Goal: Information Seeking & Learning: Compare options

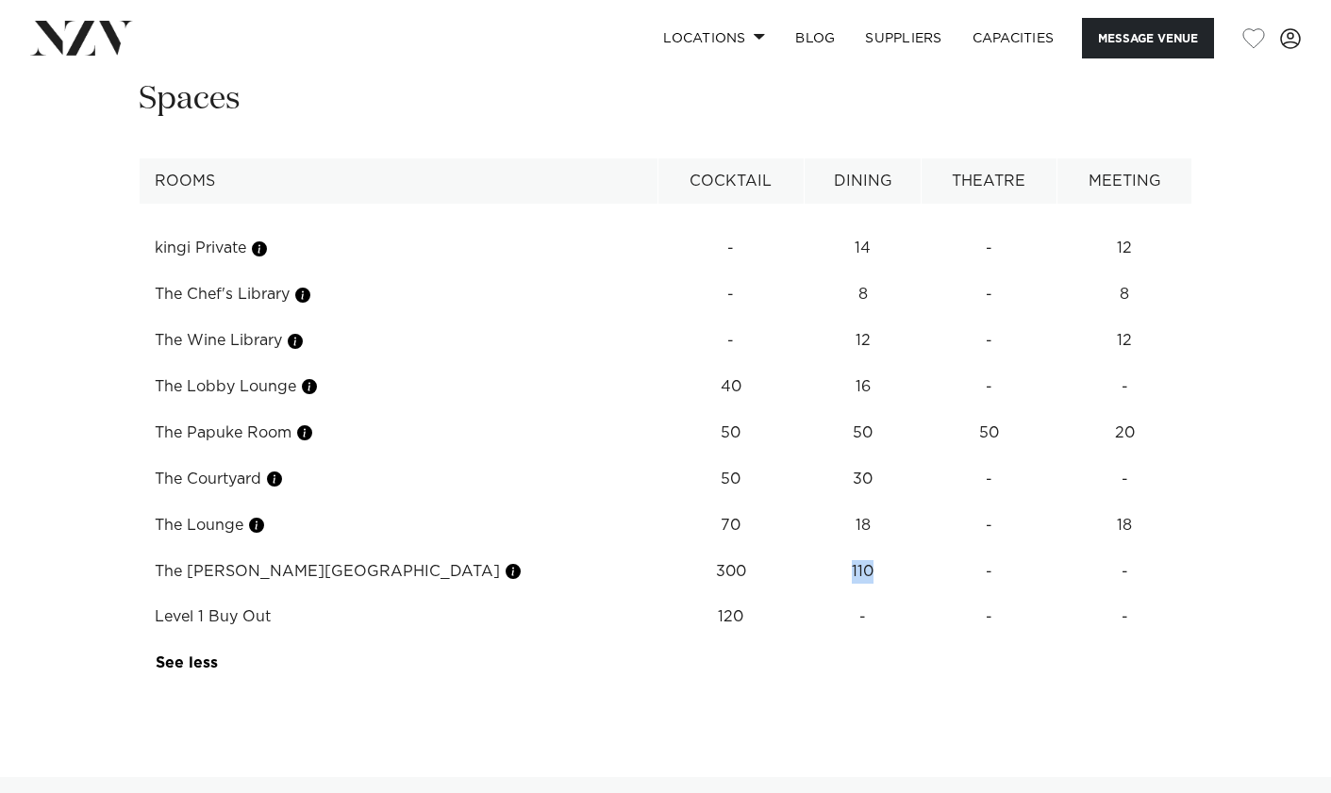
scroll to position [3514, 0]
click at [804, 551] on td "110" at bounding box center [862, 574] width 116 height 46
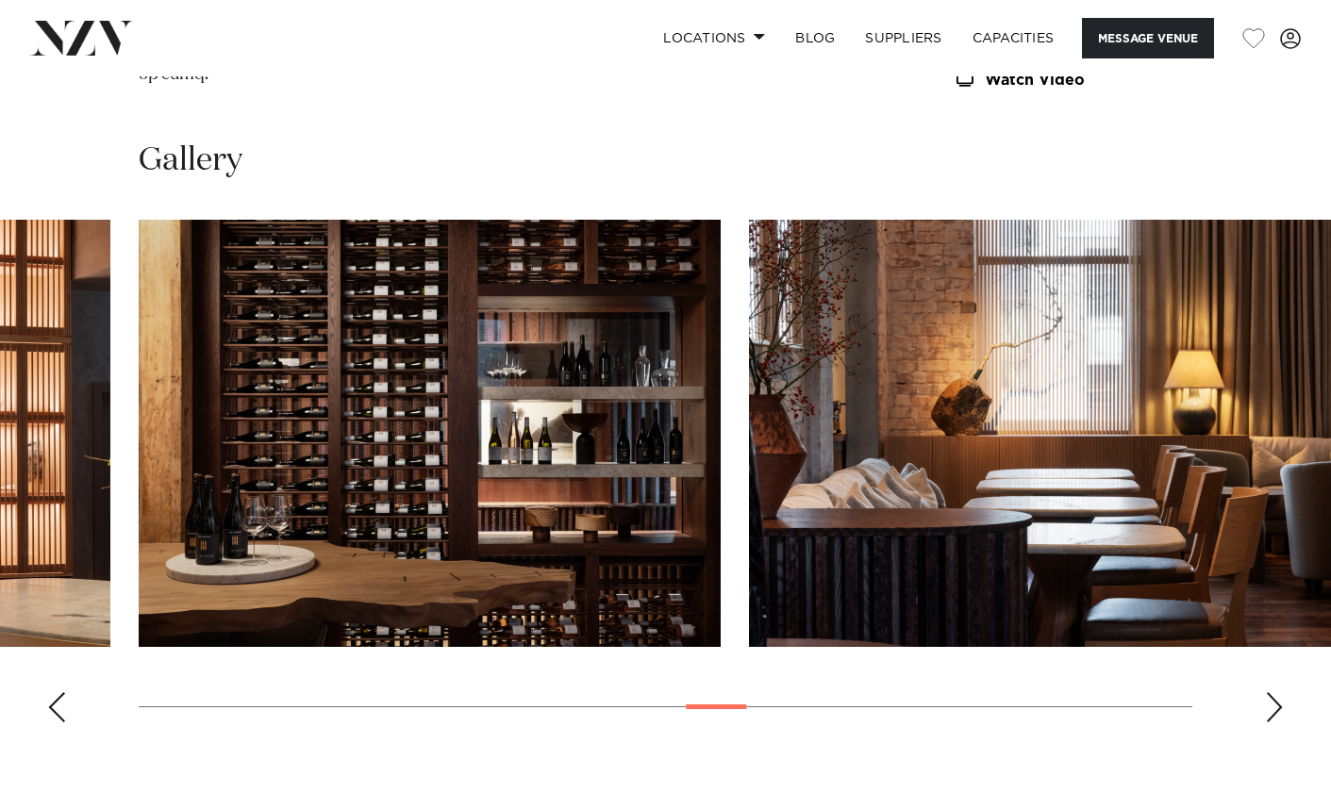
scroll to position [2840, 0]
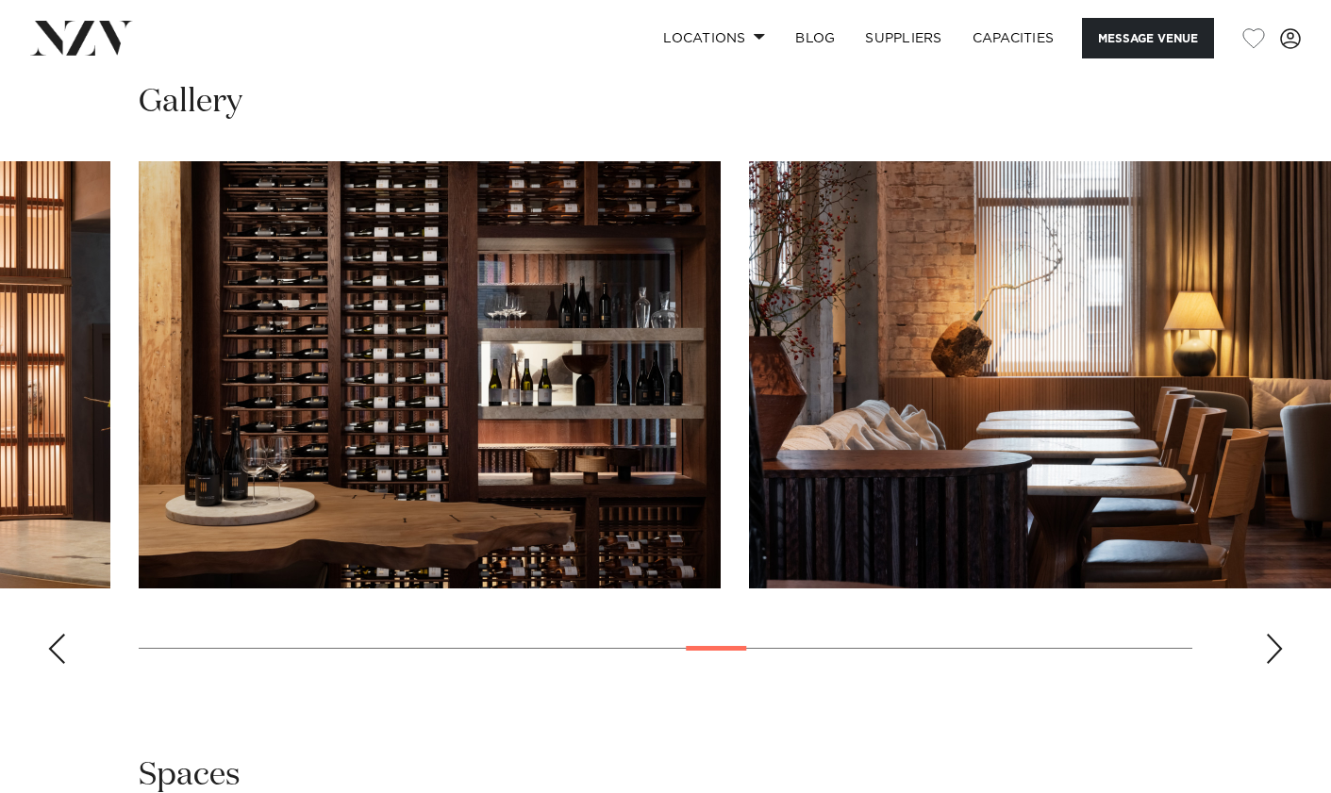
click at [1273, 634] on div "Next slide" at bounding box center [1274, 649] width 19 height 30
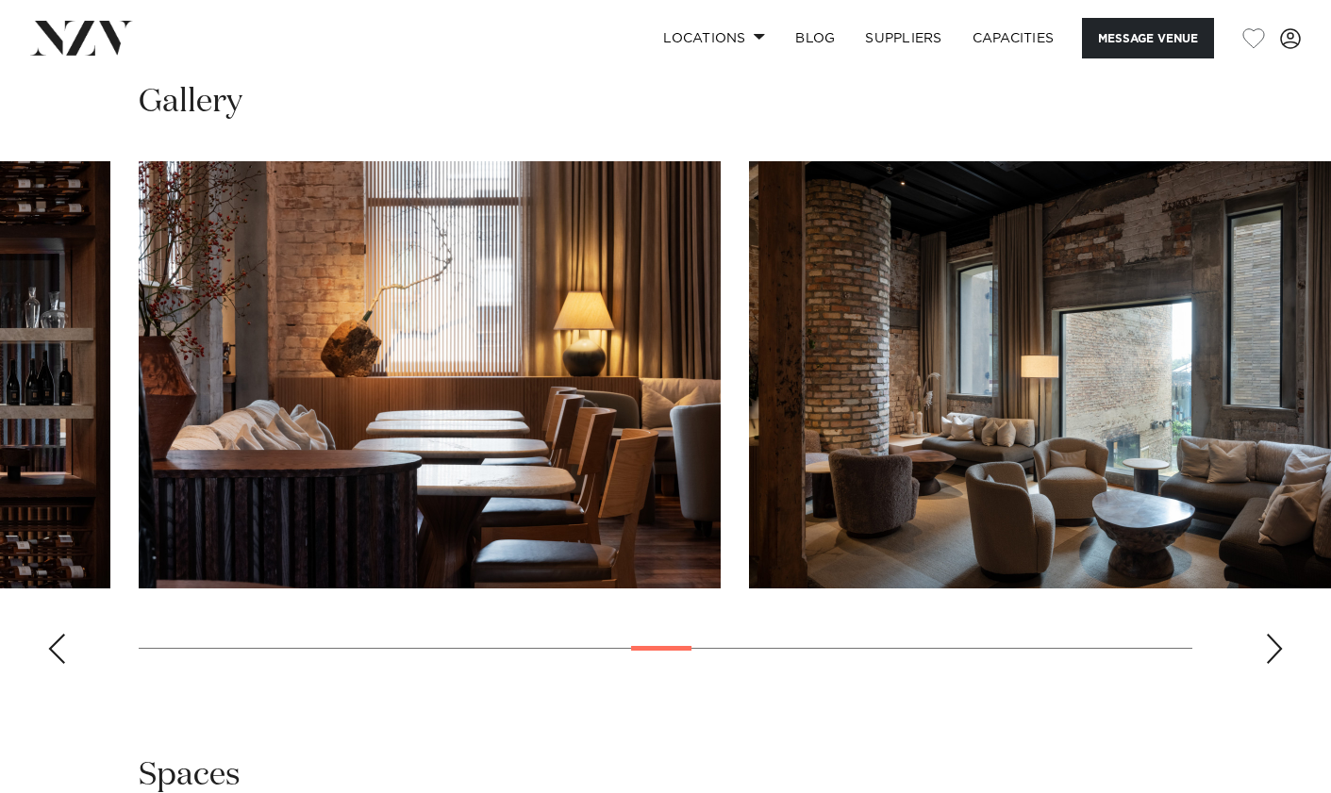
click at [1273, 634] on div "Next slide" at bounding box center [1274, 649] width 19 height 30
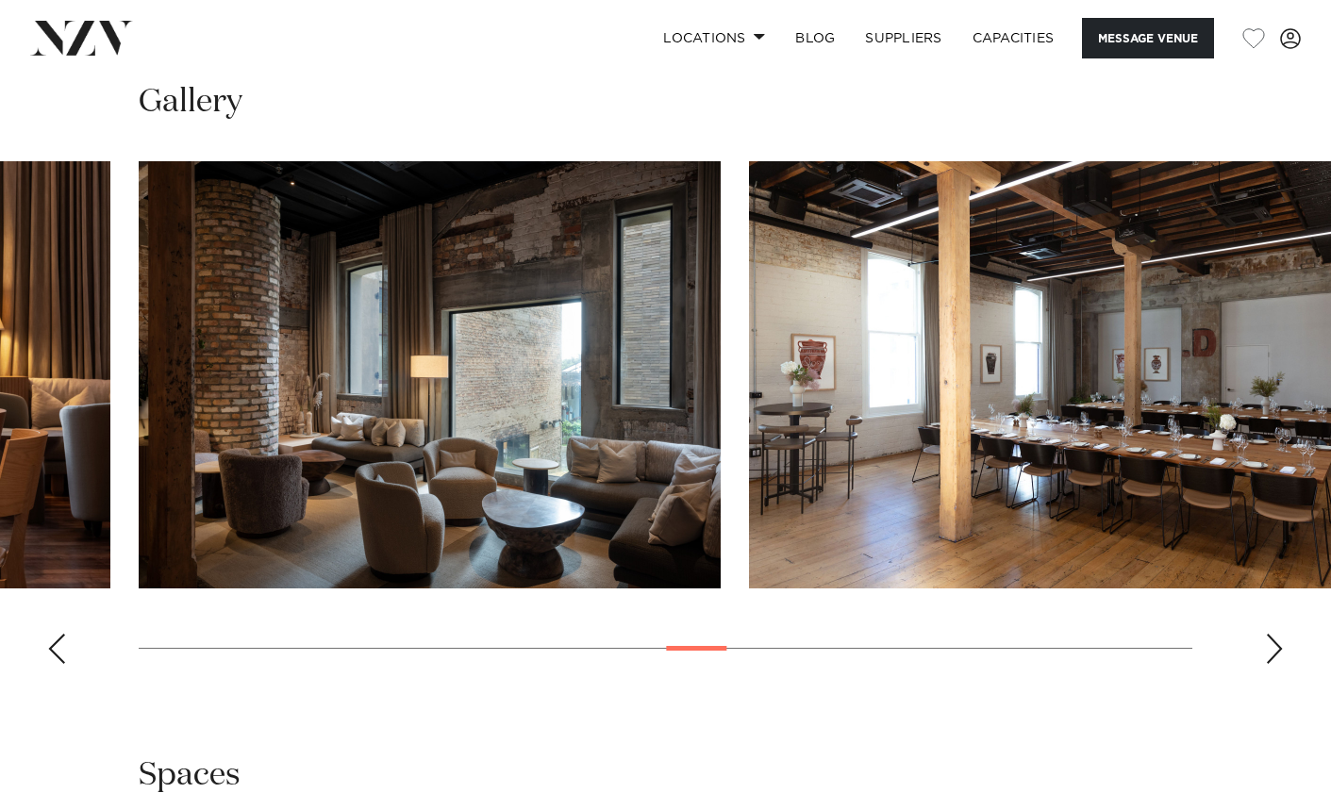
click at [1273, 634] on div "Next slide" at bounding box center [1274, 649] width 19 height 30
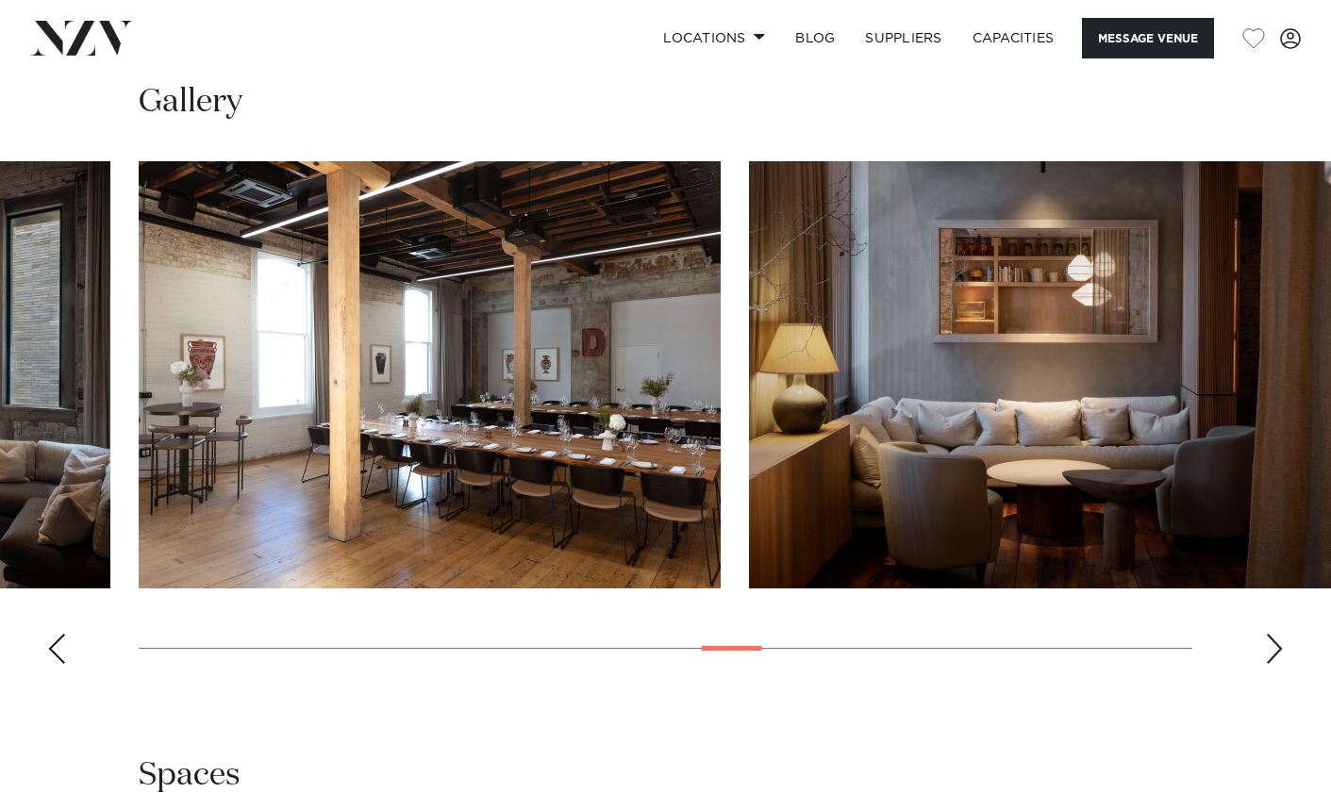
click at [1271, 634] on div "Next slide" at bounding box center [1274, 649] width 19 height 30
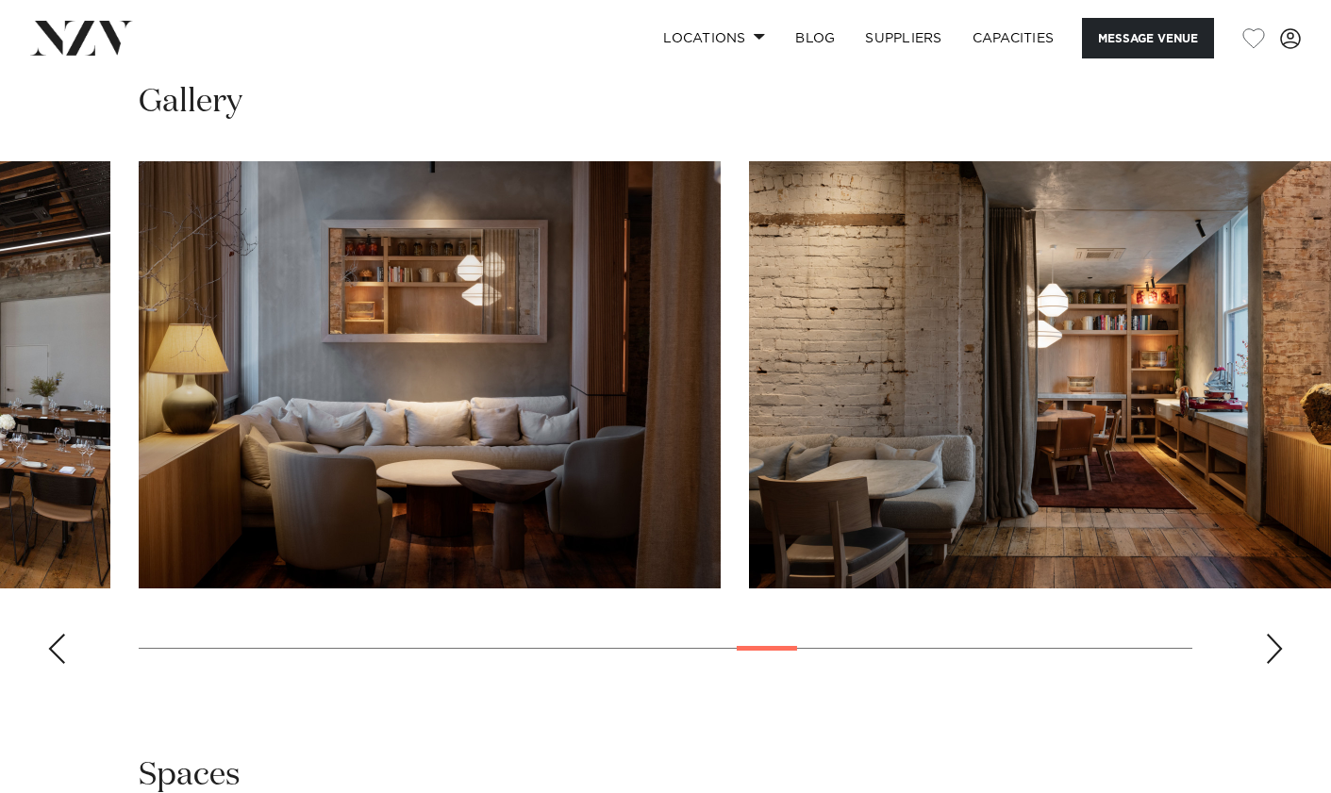
click at [1271, 634] on div "Next slide" at bounding box center [1274, 649] width 19 height 30
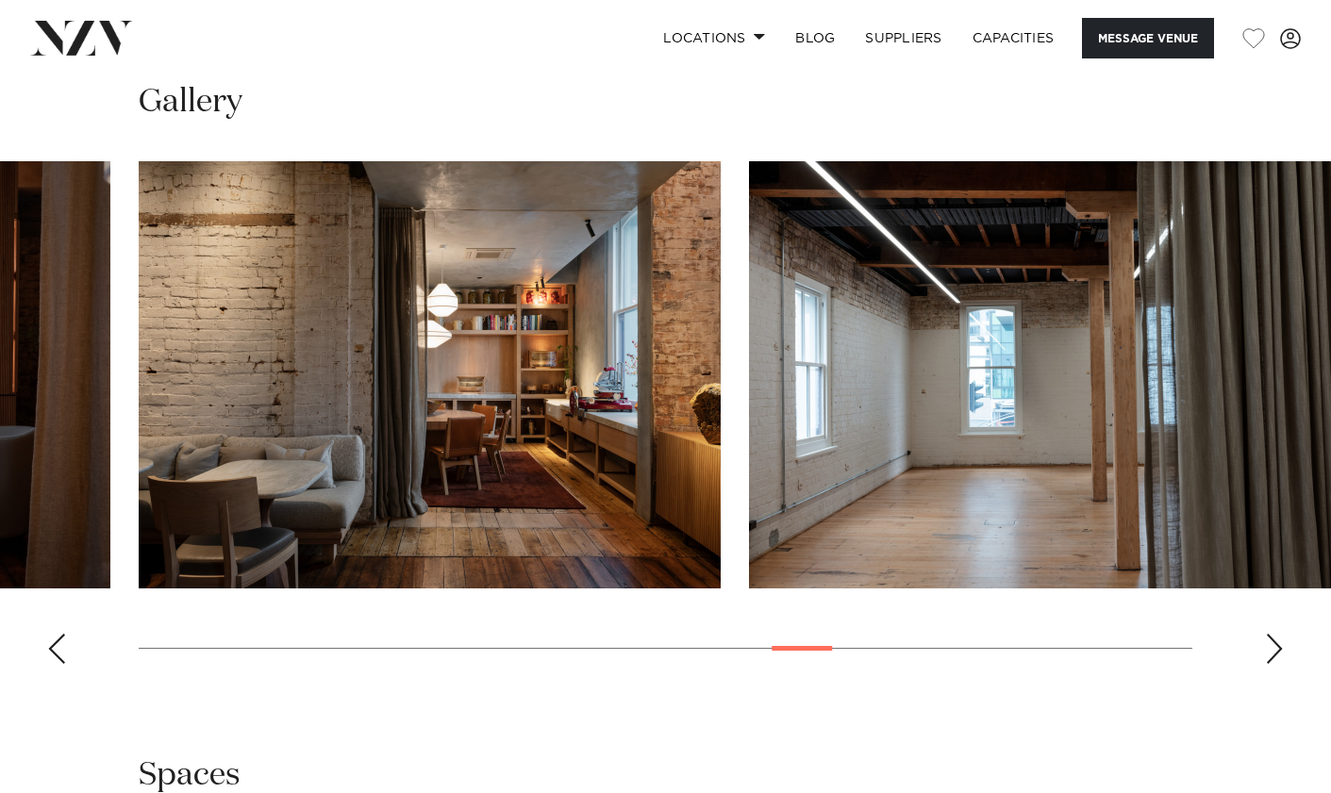
click at [1271, 634] on div "Next slide" at bounding box center [1274, 649] width 19 height 30
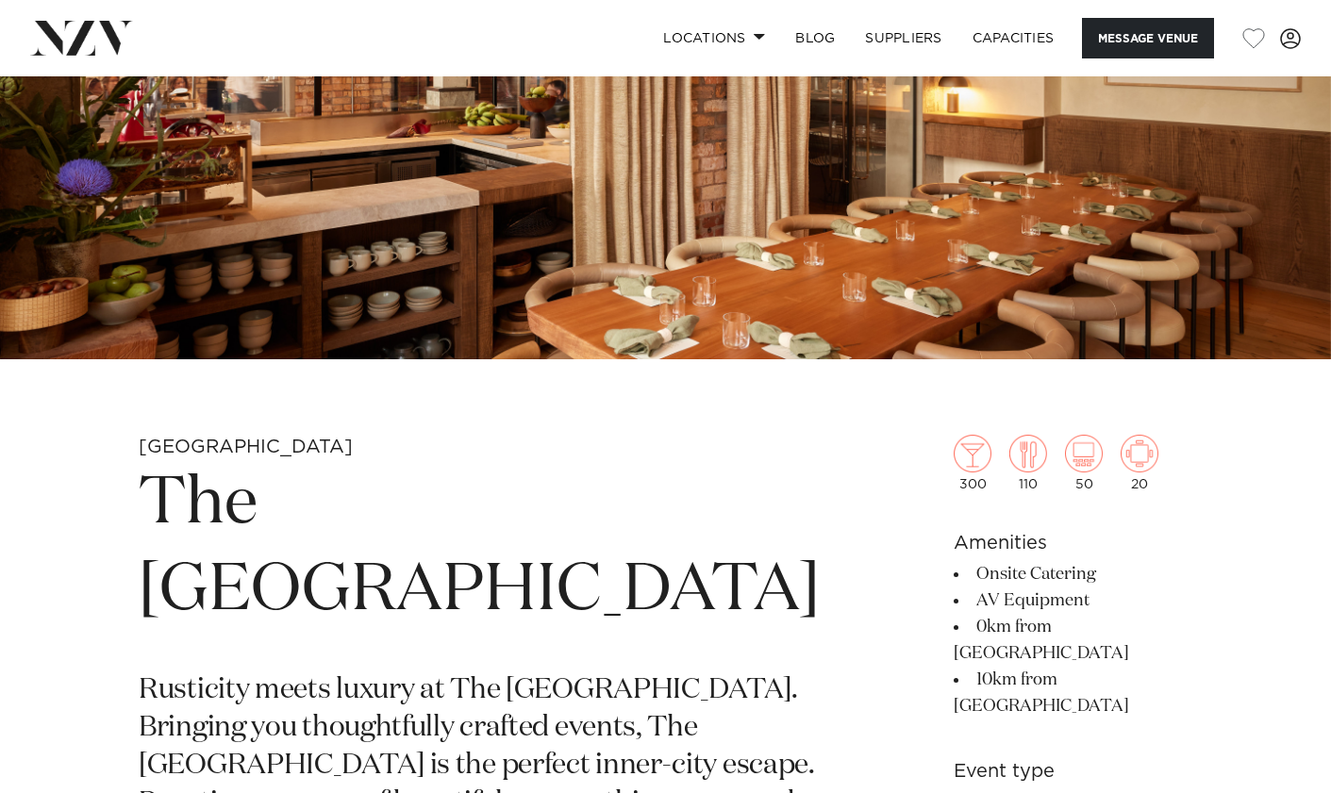
scroll to position [0, 0]
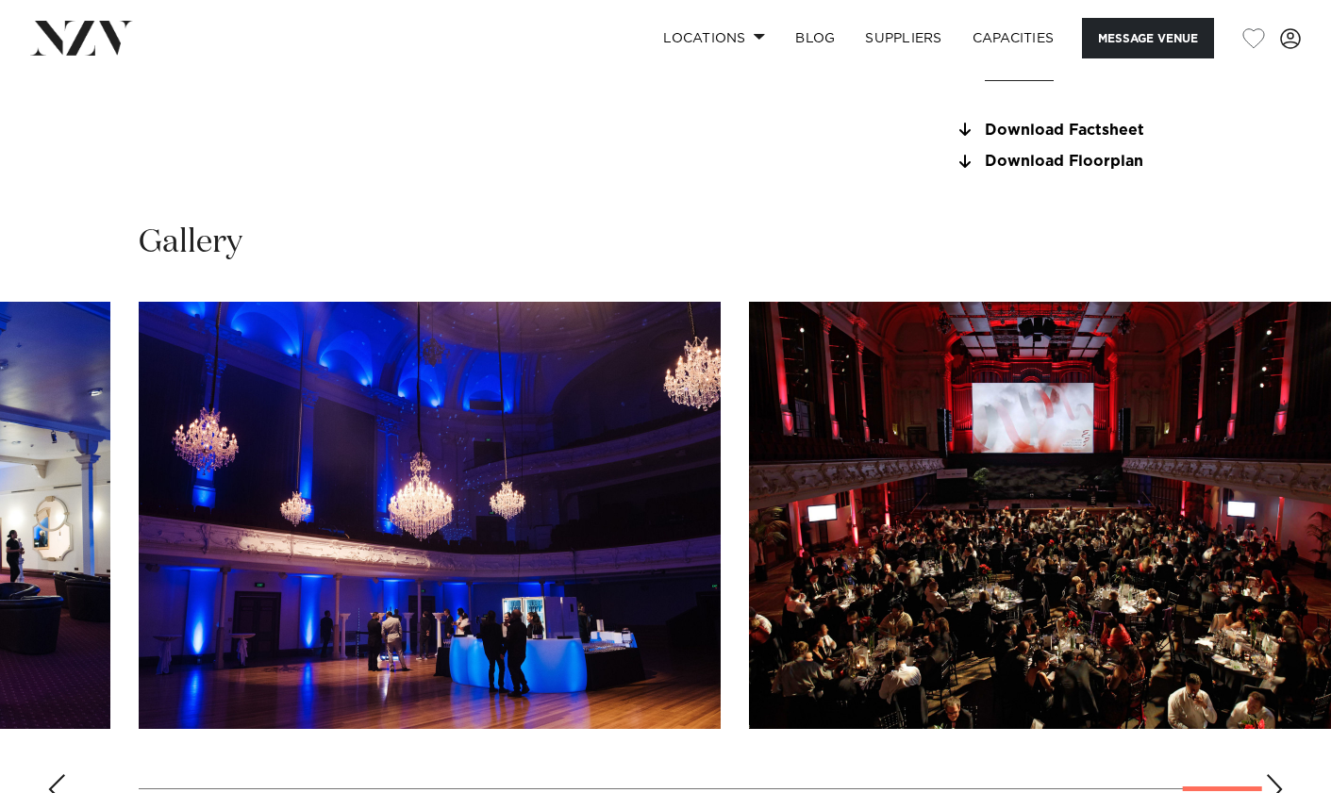
scroll to position [1603, 0]
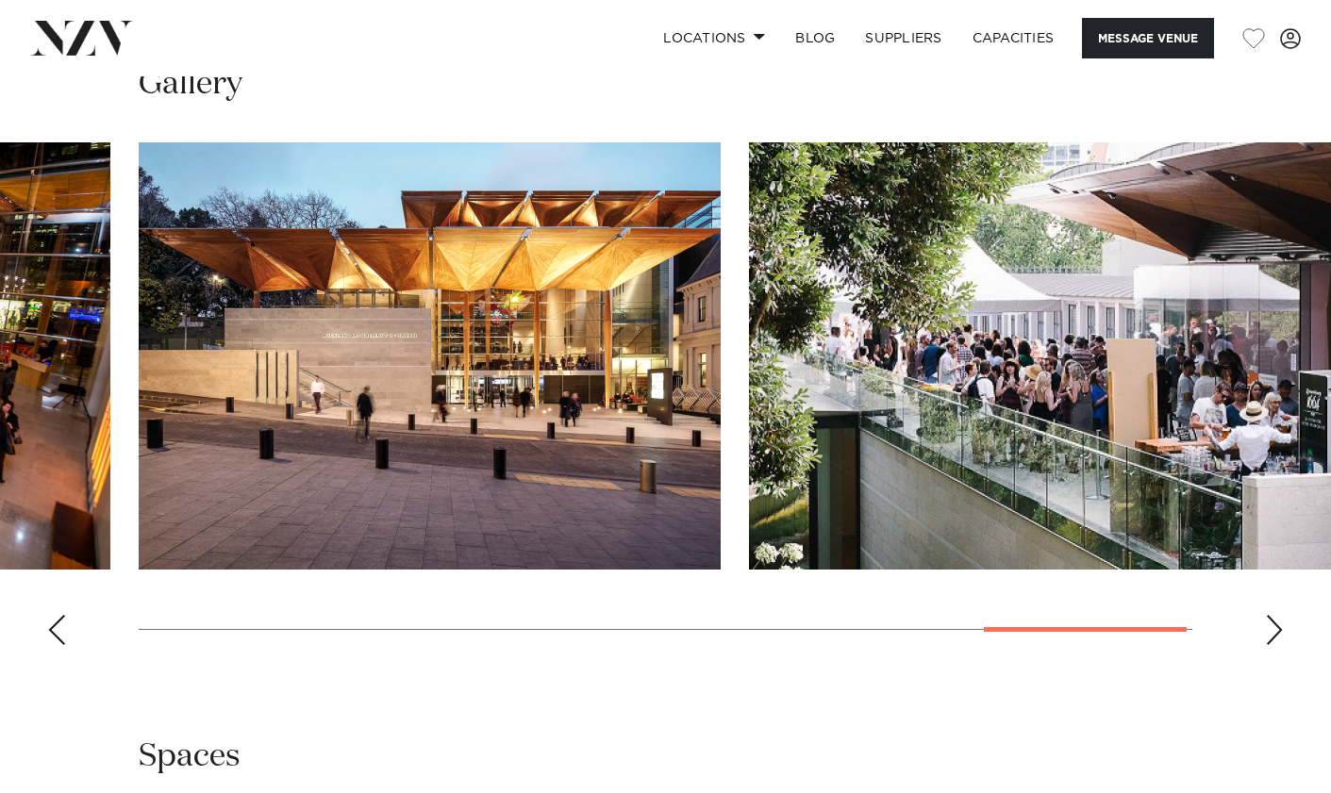
scroll to position [1769, 0]
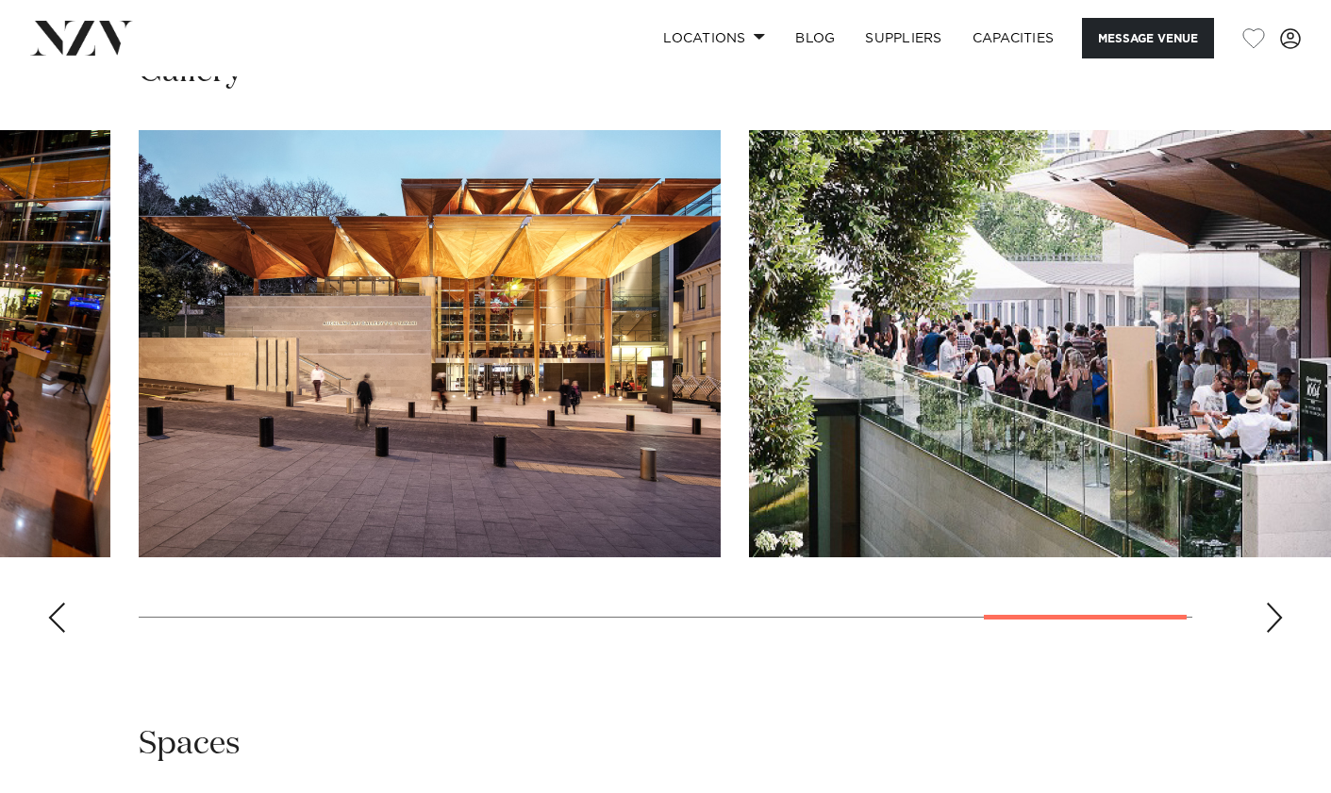
click at [1256, 648] on swiper-container at bounding box center [665, 389] width 1331 height 518
click at [1261, 648] on swiper-container at bounding box center [665, 389] width 1331 height 518
click at [1268, 633] on div "Next slide" at bounding box center [1274, 618] width 19 height 30
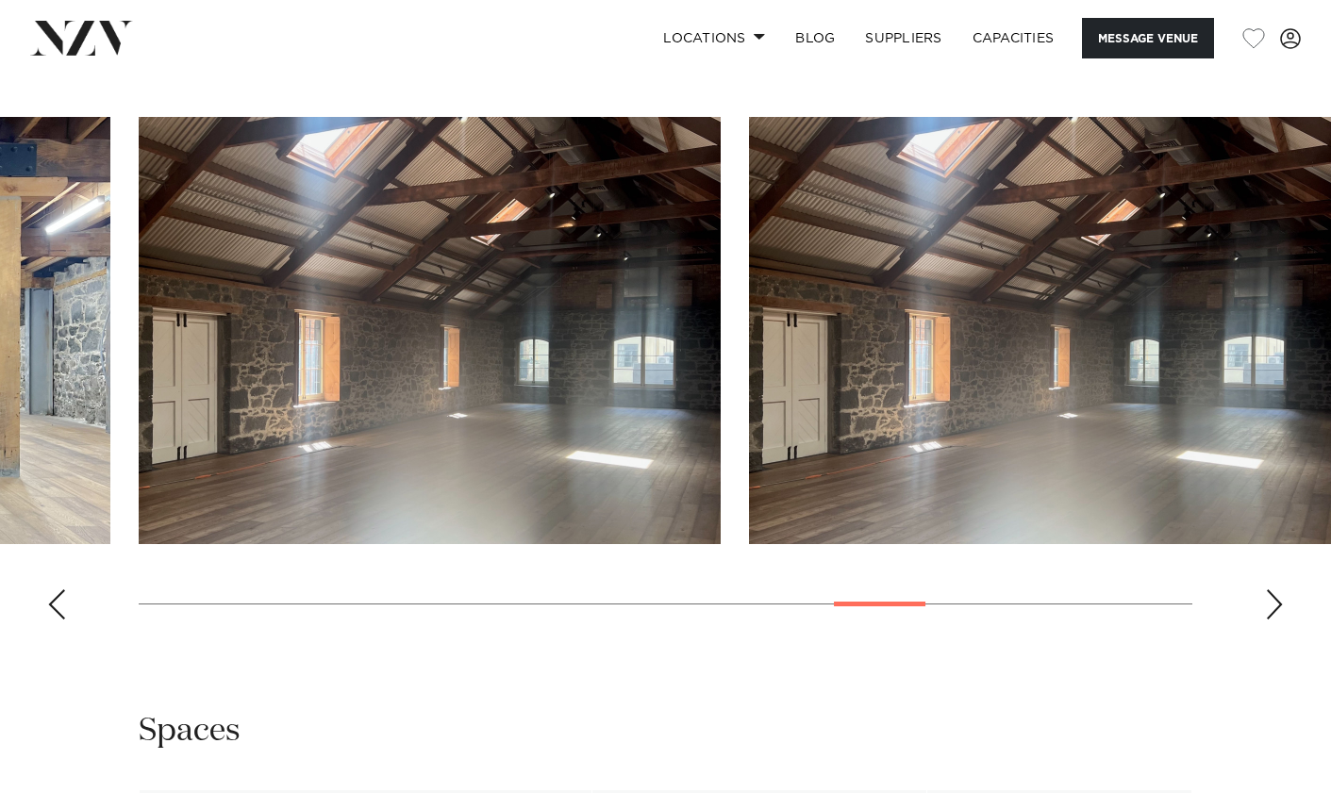
scroll to position [1767, 0]
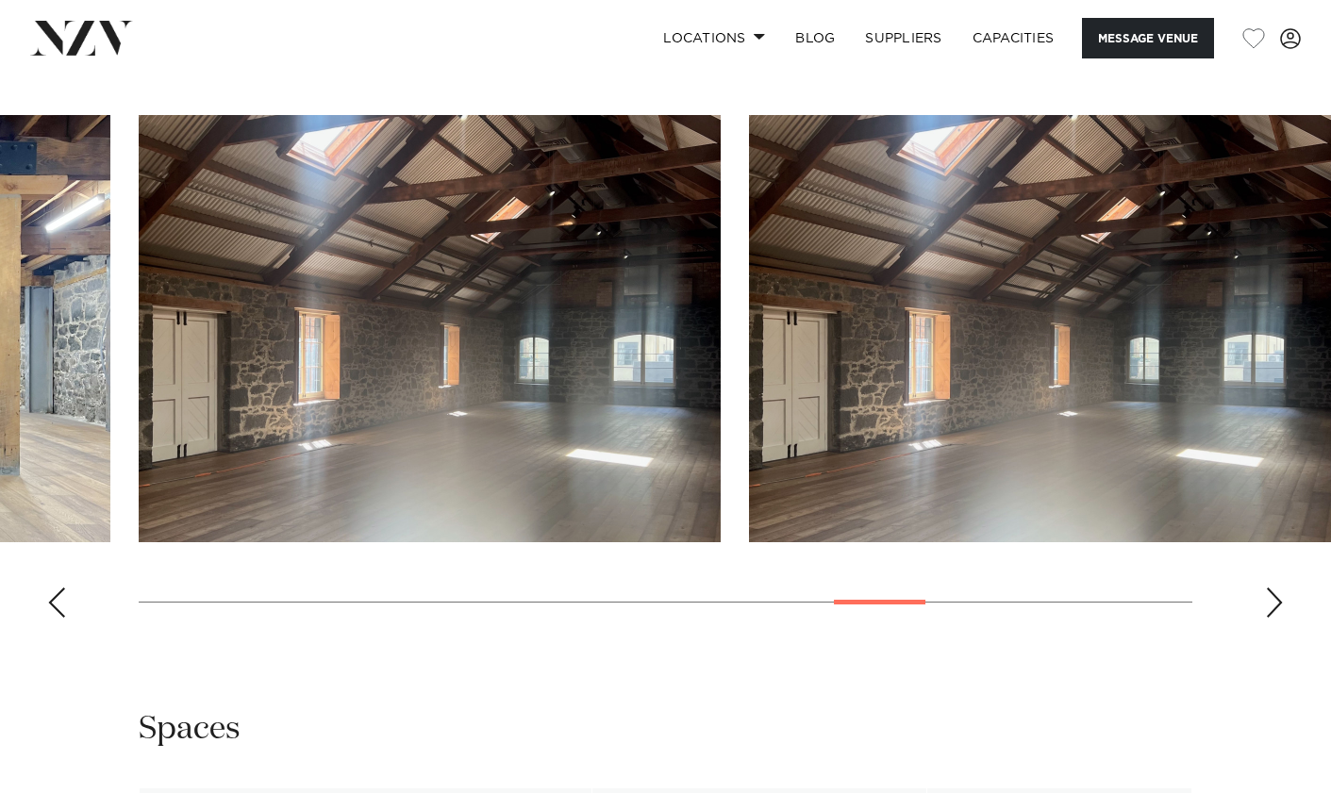
click at [1276, 618] on div "Next slide" at bounding box center [1274, 603] width 19 height 30
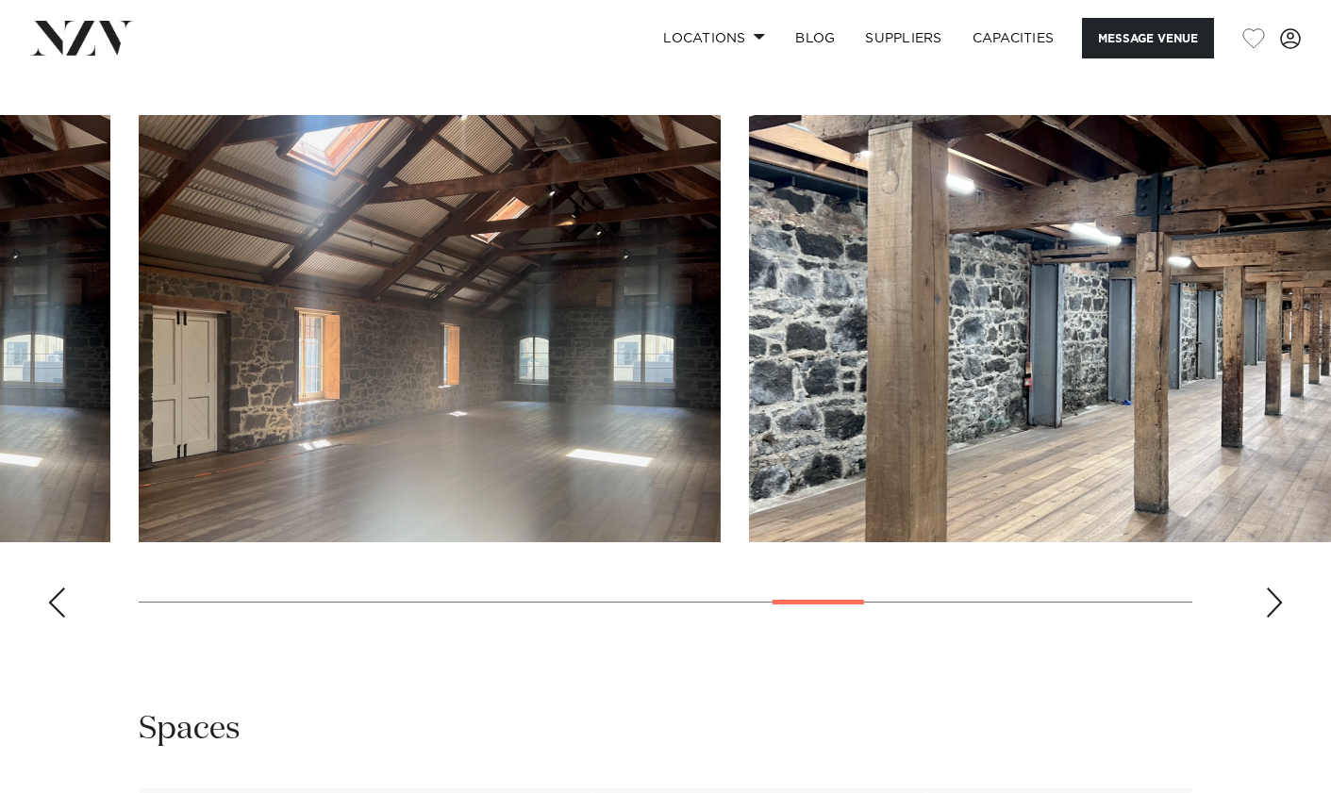
click at [1276, 618] on div "Next slide" at bounding box center [1274, 603] width 19 height 30
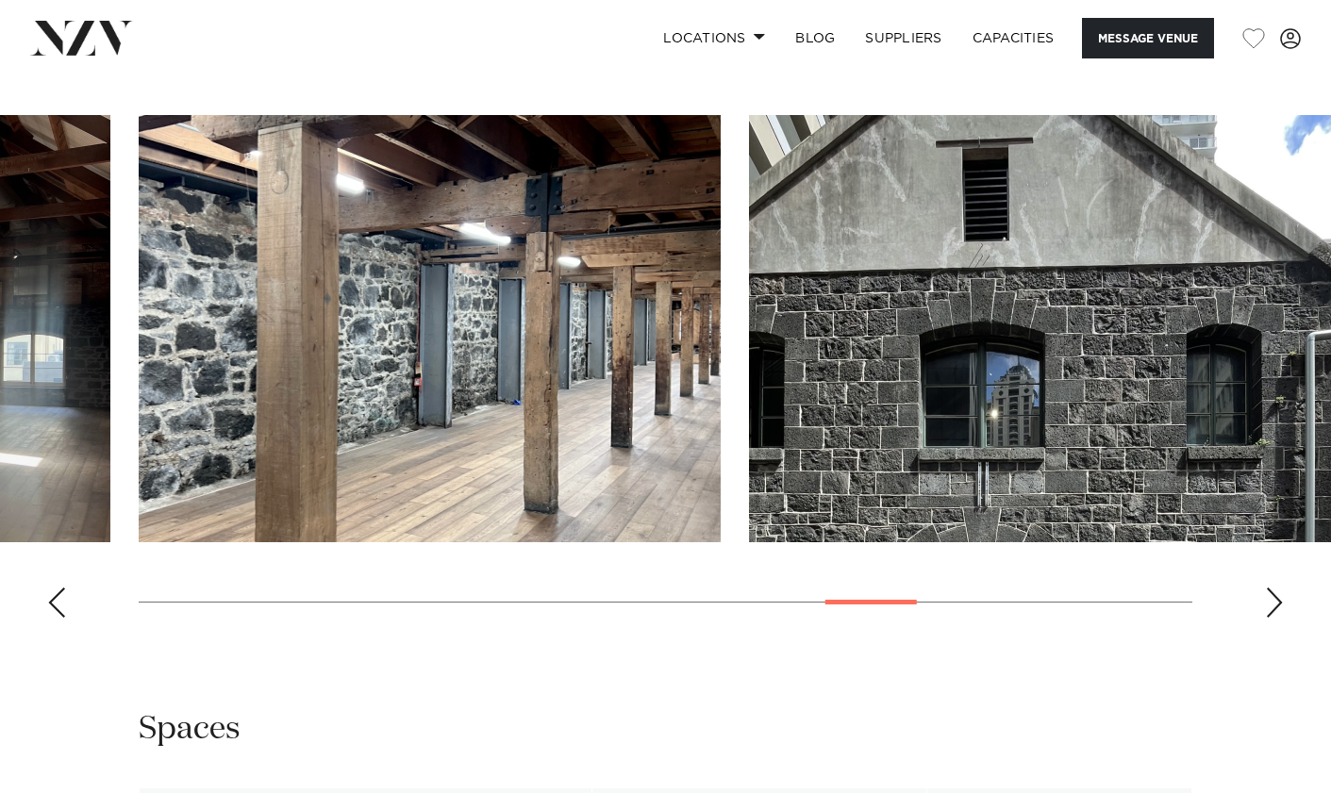
click at [1276, 618] on div "Next slide" at bounding box center [1274, 603] width 19 height 30
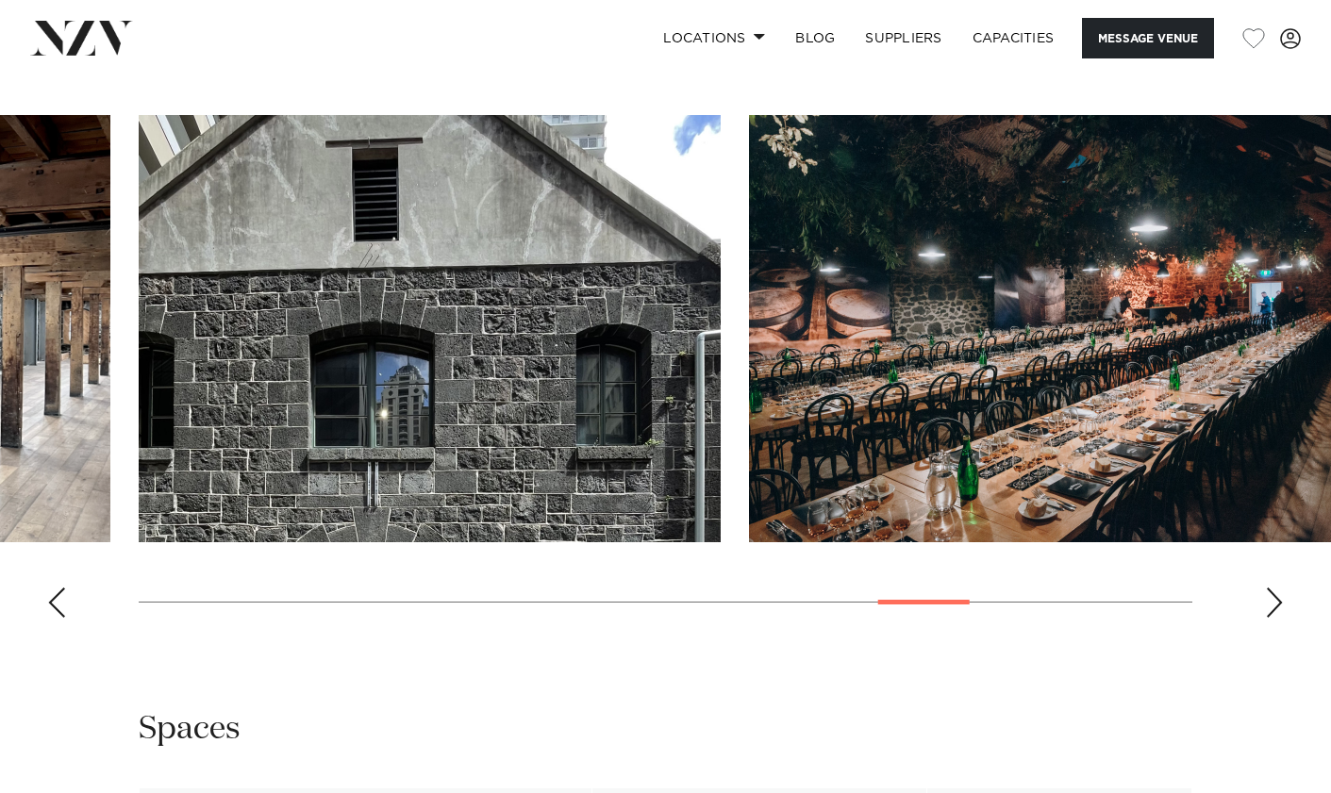
click at [1276, 618] on div "Next slide" at bounding box center [1274, 603] width 19 height 30
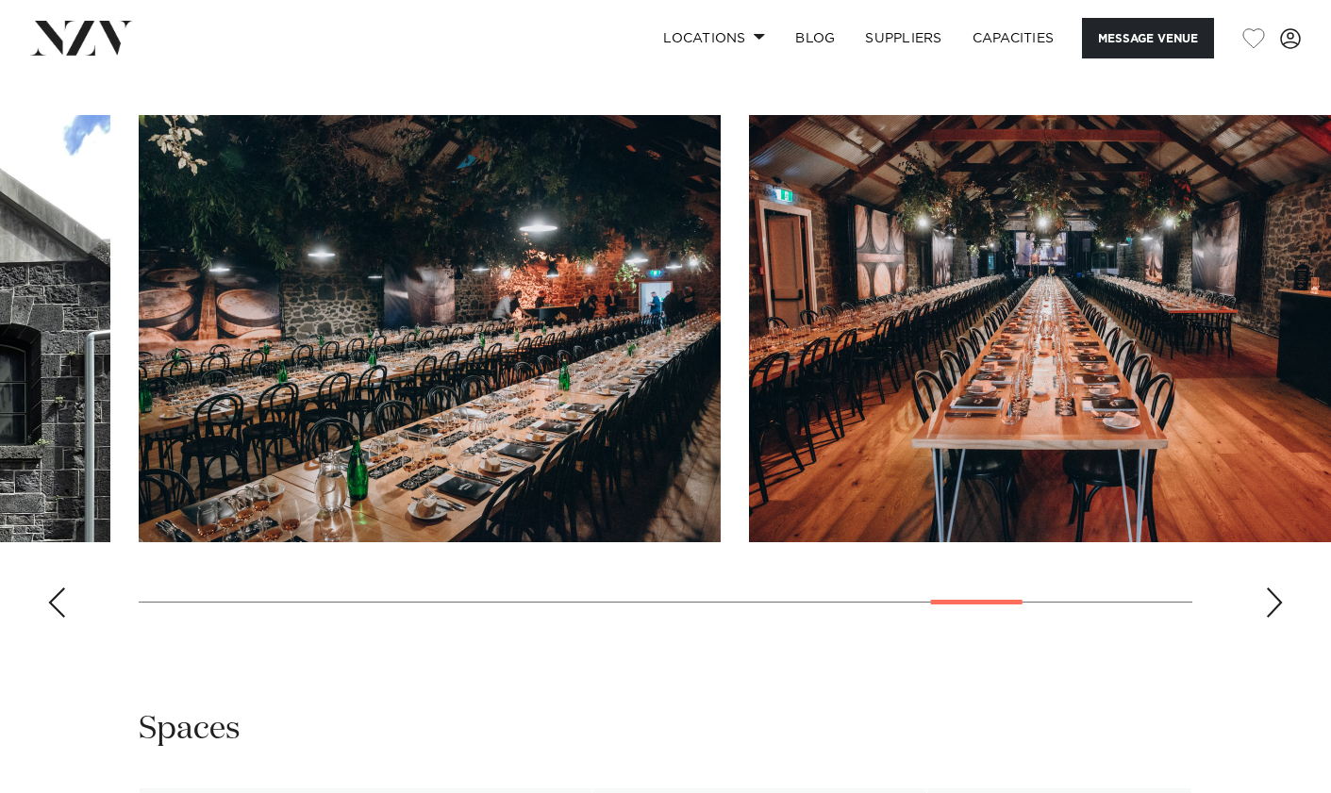
click at [1276, 618] on div "Next slide" at bounding box center [1274, 603] width 19 height 30
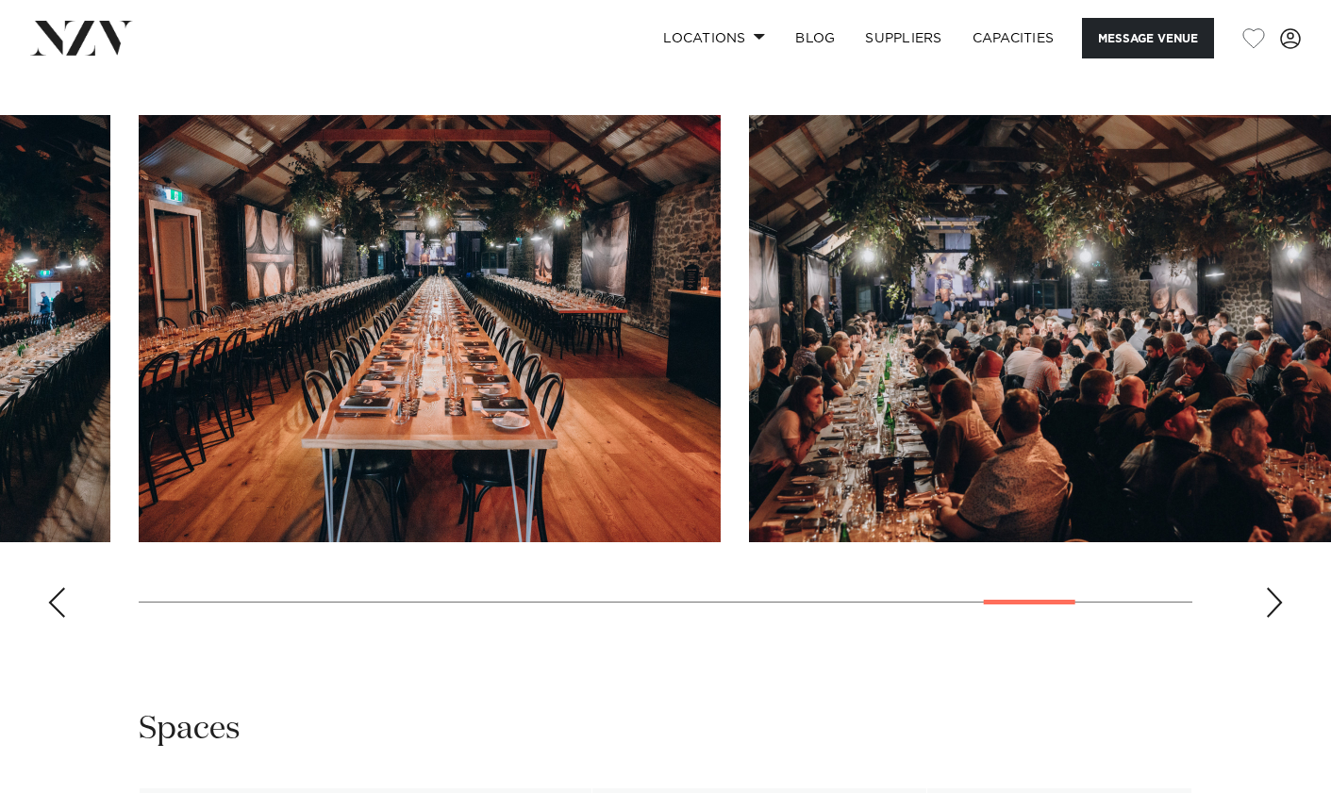
click at [1276, 618] on div "Next slide" at bounding box center [1274, 603] width 19 height 30
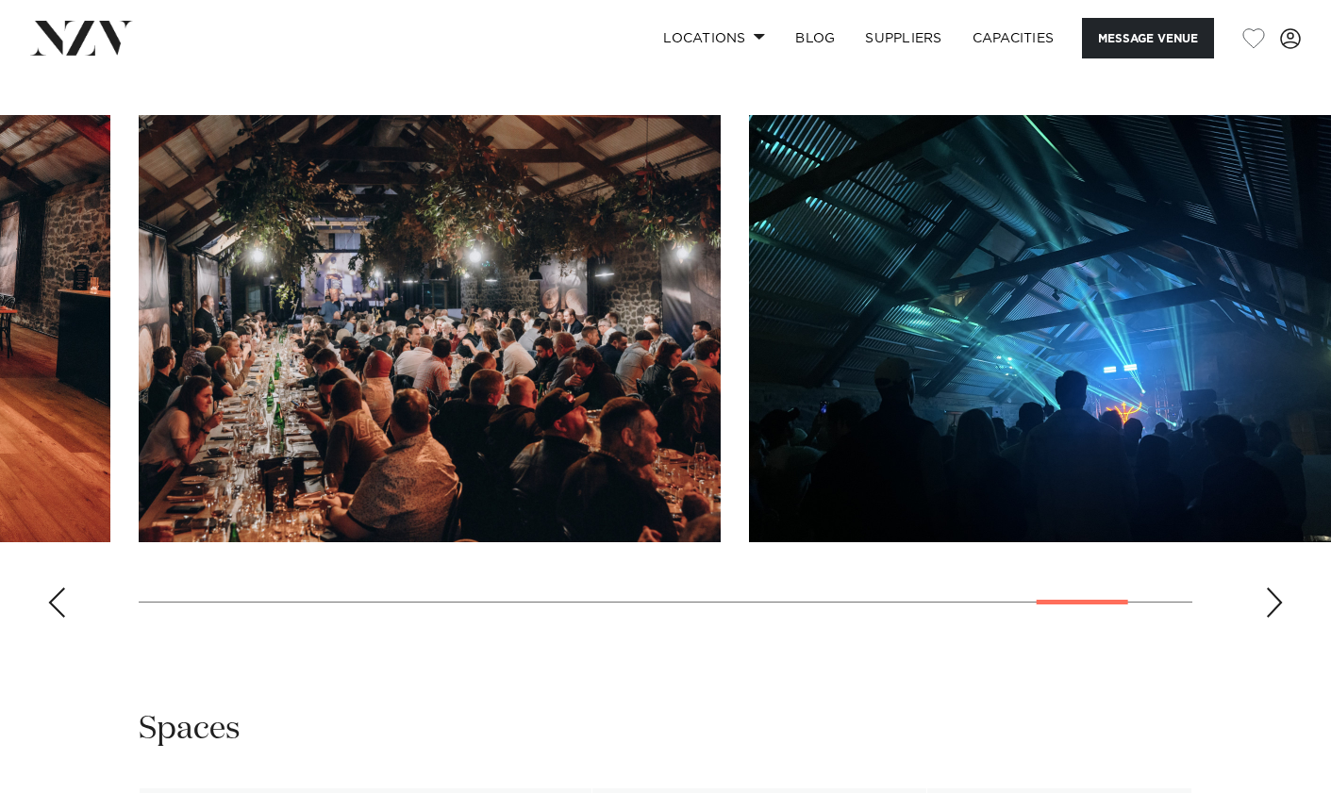
click at [1276, 618] on div "Next slide" at bounding box center [1274, 603] width 19 height 30
